Goal: Navigation & Orientation: Find specific page/section

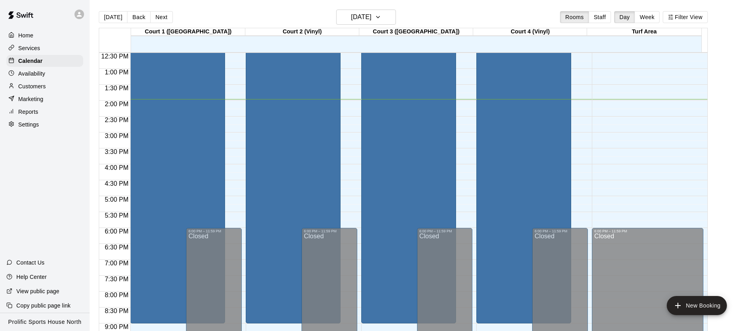
scroll to position [372, 0]
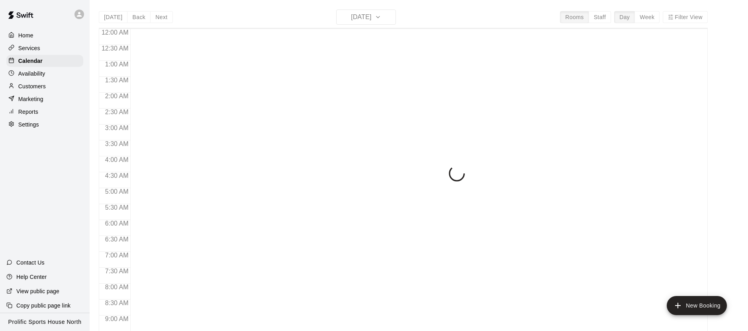
scroll to position [452, 0]
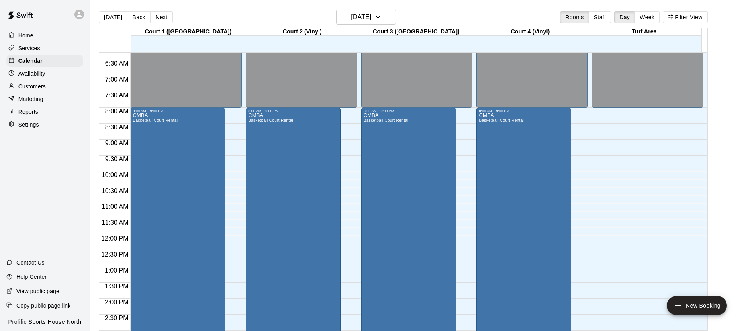
scroll to position [199, 0]
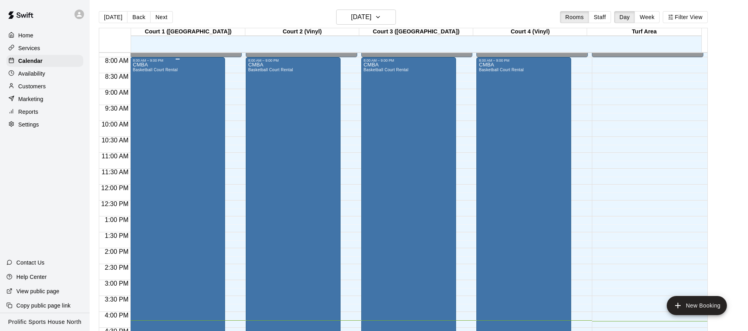
scroll to position [249, 0]
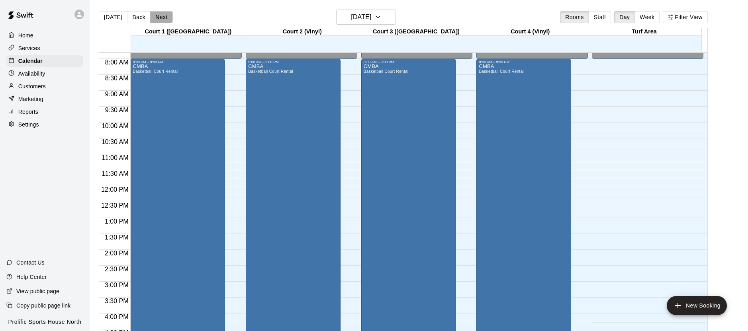
click at [156, 18] on button "Next" at bounding box center [161, 17] width 22 height 12
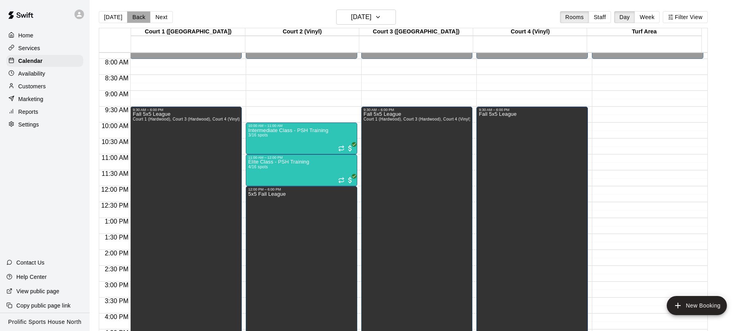
click at [133, 20] on button "Back" at bounding box center [139, 17] width 24 height 12
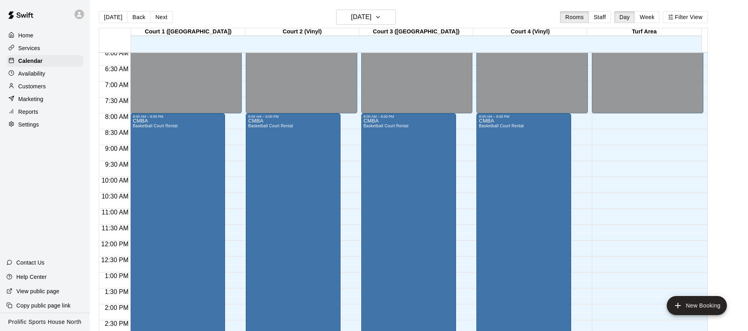
scroll to position [194, 0]
